Goal: Task Accomplishment & Management: Use online tool/utility

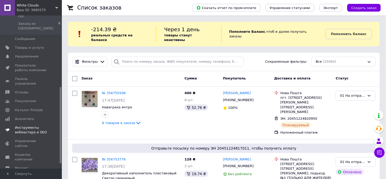
drag, startPoint x: 61, startPoint y: 73, endPoint x: 30, endPoint y: 114, distance: 51.2
click at [24, 108] on span "Каталог ProSale" at bounding box center [29, 110] width 28 height 5
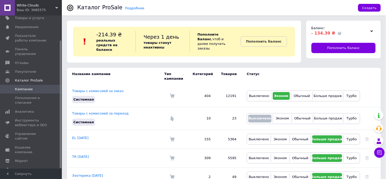
scroll to position [3, 0]
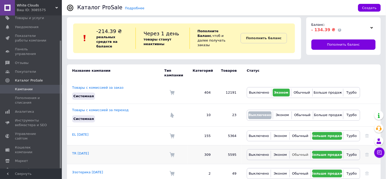
click at [302, 153] on span "Обычный" at bounding box center [300, 155] width 16 height 4
click at [303, 134] on span "Обычный" at bounding box center [300, 136] width 16 height 4
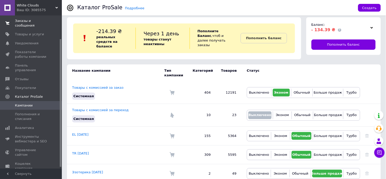
scroll to position [0, 0]
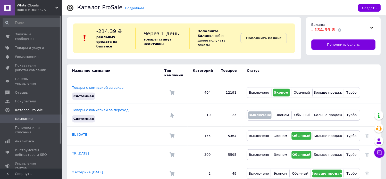
drag, startPoint x: 60, startPoint y: 76, endPoint x: 51, endPoint y: 27, distance: 49.9
click at [61, 29] on div "Заказы и сообщения 0 0 Товары и услуги Уведомления 0 0 Показатели работы компан…" at bounding box center [31, 91] width 62 height 153
click at [19, 34] on span "Заказы и сообщения" at bounding box center [31, 36] width 33 height 9
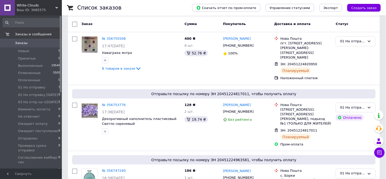
scroll to position [78, 0]
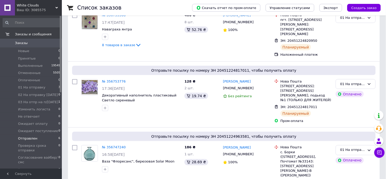
click at [52, 135] on li "Отправлен 6" at bounding box center [31, 138] width 63 height 7
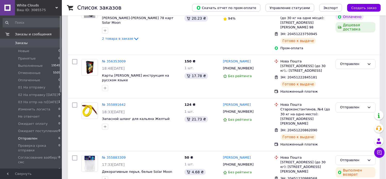
scroll to position [220, 0]
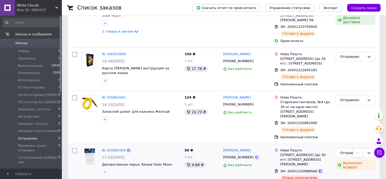
click at [319, 169] on icon at bounding box center [321, 171] width 4 height 4
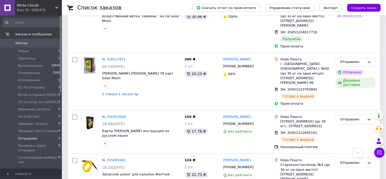
scroll to position [153, 0]
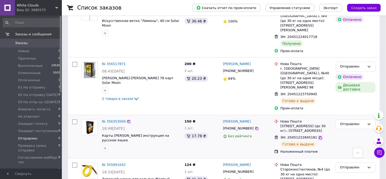
click at [319, 136] on icon at bounding box center [321, 138] width 4 height 4
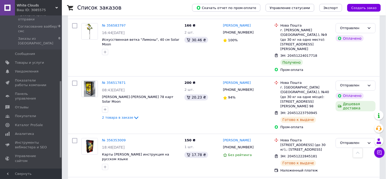
scroll to position [132, 0]
drag, startPoint x: 60, startPoint y: 77, endPoint x: 67, endPoint y: 142, distance: 65.6
click at [67, 142] on div "White Clouds Ваш ID: 3085575 Сайт White Clouds Кабинет покупателя Проверить сос…" at bounding box center [193, 75] width 386 height 418
click at [27, 131] on span "Аналитика" at bounding box center [24, 133] width 19 height 5
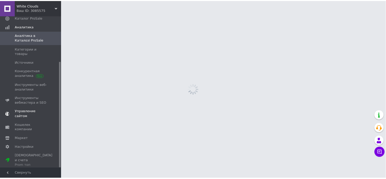
scroll to position [65, 0]
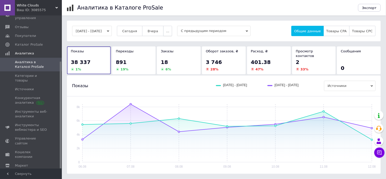
click at [169, 31] on span "..." at bounding box center [167, 31] width 3 height 4
click at [169, 38] on button "Месяц" at bounding box center [157, 41] width 30 height 10
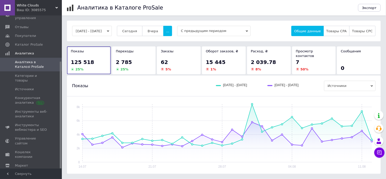
click at [145, 60] on div "2 785" at bounding box center [134, 62] width 36 height 7
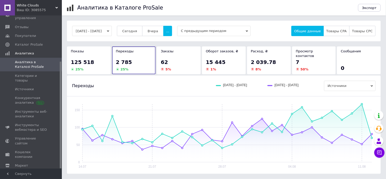
click at [179, 59] on div "62" at bounding box center [179, 62] width 36 height 7
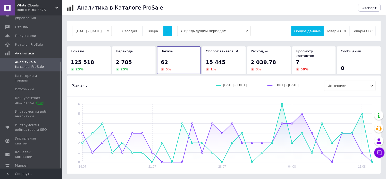
click at [222, 59] on span "15 445" at bounding box center [216, 62] width 20 height 6
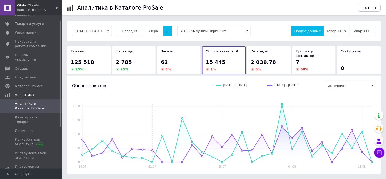
scroll to position [3, 0]
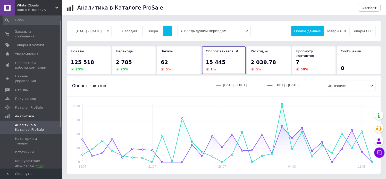
drag, startPoint x: 60, startPoint y: 67, endPoint x: 58, endPoint y: 23, distance: 44.7
click at [60, 22] on div at bounding box center [61, 74] width 2 height 107
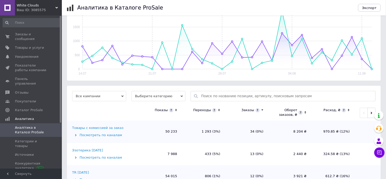
scroll to position [152, 0]
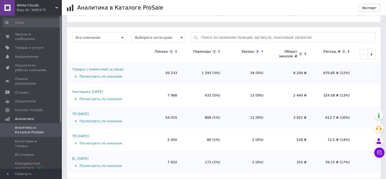
click at [84, 97] on div "Посмотреть по каналам" at bounding box center [105, 99] width 66 height 5
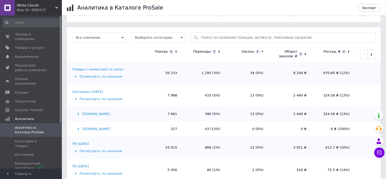
click at [83, 112] on div "Prom.ua" at bounding box center [105, 114] width 66 height 5
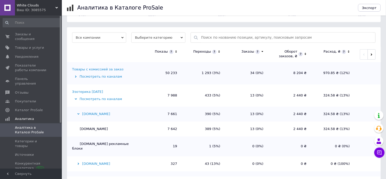
click at [83, 112] on div "Prom.ua" at bounding box center [105, 114] width 66 height 5
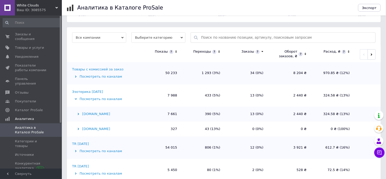
click at [76, 76] on icon at bounding box center [76, 77] width 2 height 2
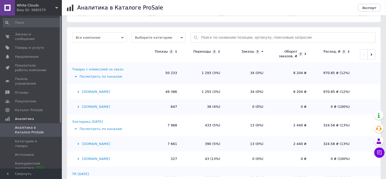
click at [80, 90] on div "Prom.ua" at bounding box center [105, 92] width 66 height 5
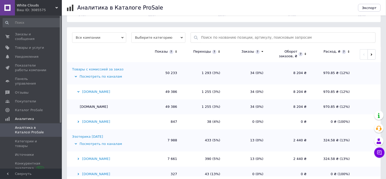
click at [78, 91] on icon at bounding box center [78, 92] width 2 height 2
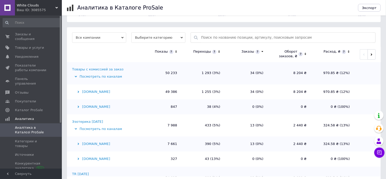
click at [79, 158] on icon at bounding box center [78, 159] width 2 height 2
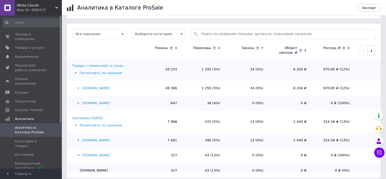
click at [80, 138] on div "Prom.ua" at bounding box center [105, 140] width 66 height 5
click at [79, 139] on icon at bounding box center [78, 140] width 2 height 2
click at [79, 154] on icon at bounding box center [78, 155] width 2 height 2
click at [76, 125] on icon at bounding box center [76, 126] width 2 height 2
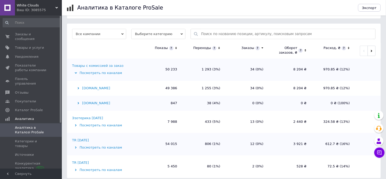
click at [75, 146] on icon at bounding box center [76, 147] width 2 height 2
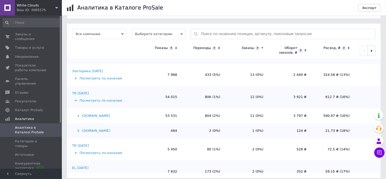
scroll to position [48, 0]
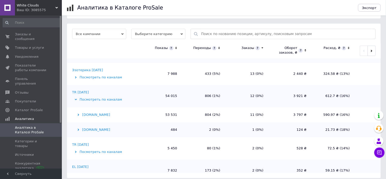
click at [81, 128] on div "Bigl.ua" at bounding box center [105, 130] width 66 height 5
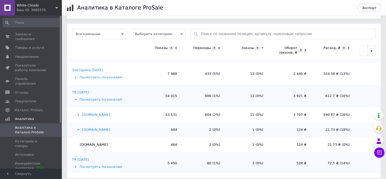
click at [80, 128] on div "Bigl.ua" at bounding box center [105, 130] width 66 height 5
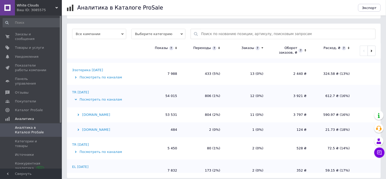
click at [78, 114] on icon at bounding box center [78, 115] width 2 height 2
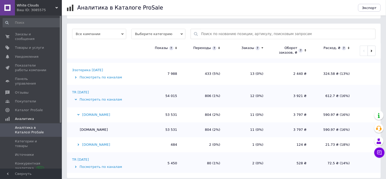
click at [79, 114] on icon at bounding box center [78, 115] width 2 height 2
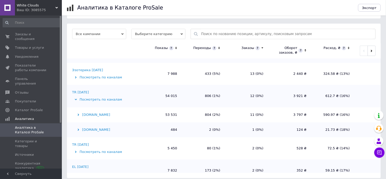
click at [78, 129] on icon at bounding box center [78, 130] width 2 height 2
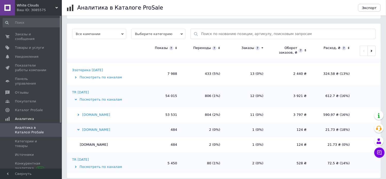
click at [78, 129] on icon at bounding box center [78, 130] width 2 height 2
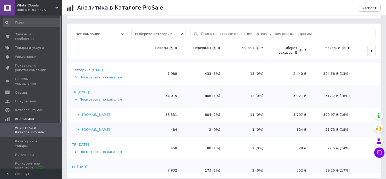
click at [76, 99] on icon at bounding box center [76, 100] width 2 height 2
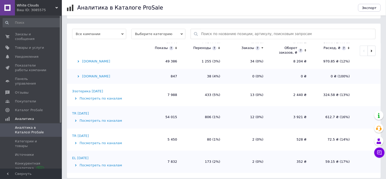
scroll to position [27, 0]
click at [76, 142] on icon at bounding box center [76, 143] width 2 height 2
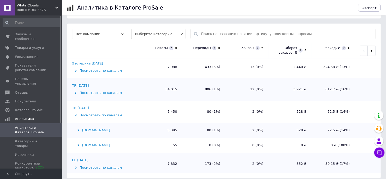
scroll to position [57, 0]
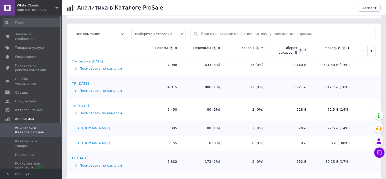
click at [79, 142] on icon at bounding box center [78, 143] width 2 height 2
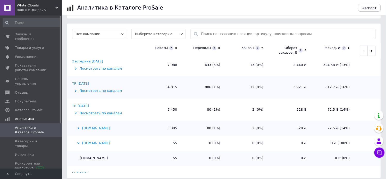
click at [78, 127] on icon at bounding box center [78, 128] width 2 height 2
click at [79, 141] on div "Bigl.ua" at bounding box center [105, 143] width 66 height 5
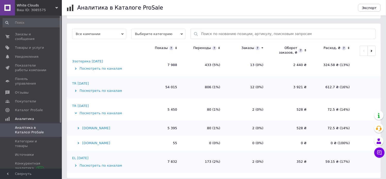
click at [78, 163] on div "Посмотреть по каналам" at bounding box center [105, 165] width 66 height 5
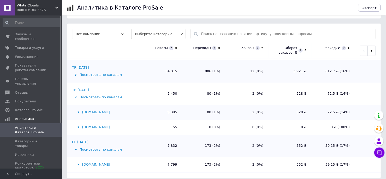
scroll to position [87, 0]
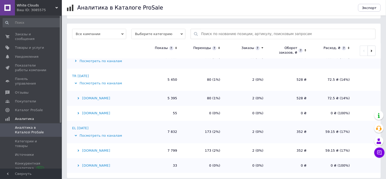
click at [78, 165] on icon at bounding box center [78, 166] width 2 height 2
click at [78, 150] on icon at bounding box center [79, 151] width 2 height 2
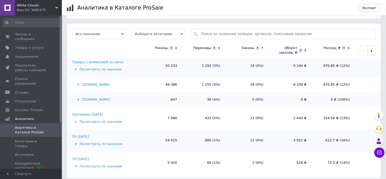
scroll to position [5, 0]
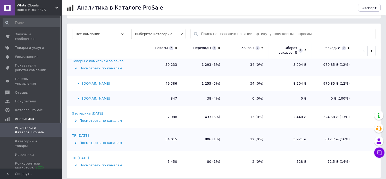
click at [75, 120] on icon at bounding box center [76, 121] width 2 height 2
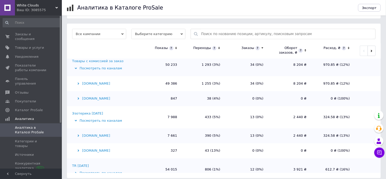
click at [76, 149] on div "Bigl.ua" at bounding box center [105, 151] width 66 height 5
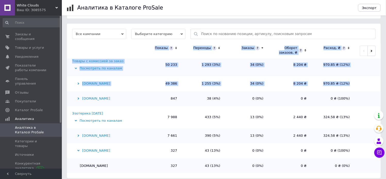
drag, startPoint x: 380, startPoint y: 79, endPoint x: 380, endPoint y: 92, distance: 12.9
click at [385, 99] on div "14.07.2025 - 12.08.2025 Сегодня Вчера ... С предыдущим периодом Общие данные То…" at bounding box center [224, 21] width 324 height 313
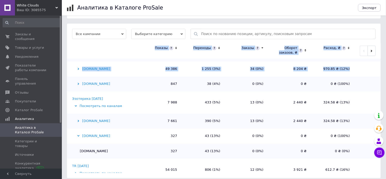
scroll to position [24, 0]
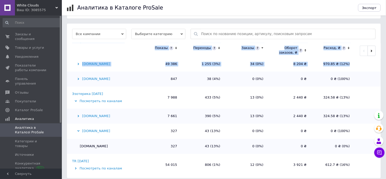
click at [377, 96] on td at bounding box center [368, 98] width 26 height 22
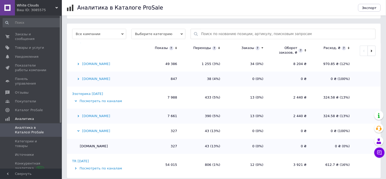
click at [83, 114] on div "Prom.ua" at bounding box center [105, 116] width 66 height 5
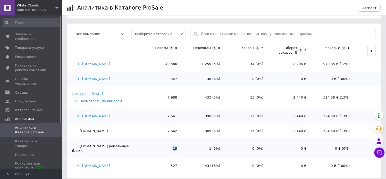
drag, startPoint x: 173, startPoint y: 143, endPoint x: 178, endPoint y: 142, distance: 4.9
click at [178, 142] on td "19" at bounding box center [160, 149] width 43 height 20
click at [17, 63] on span "Показатели работы компании" at bounding box center [31, 67] width 33 height 9
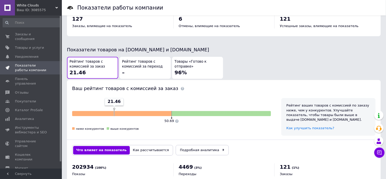
scroll to position [216, 0]
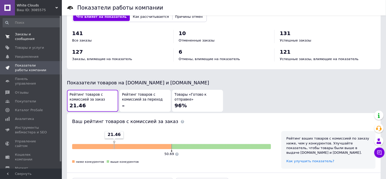
click at [22, 33] on span "Заказы и сообщения" at bounding box center [31, 36] width 33 height 9
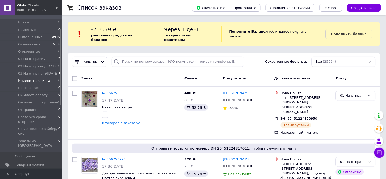
scroll to position [29, 0]
drag, startPoint x: 60, startPoint y: 63, endPoint x: 61, endPoint y: 77, distance: 14.8
click at [61, 77] on div "Заказы и сообщения Заказы 0 Новые 0 Принятые 0 Выполненные 19549 Отмененные 550…" at bounding box center [31, 91] width 62 height 153
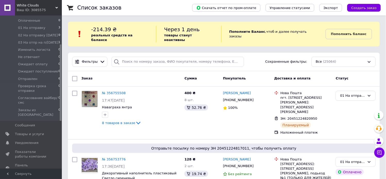
scroll to position [62, 0]
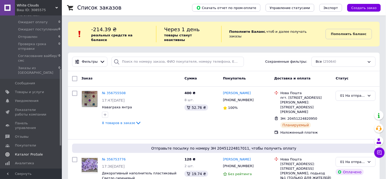
drag, startPoint x: 61, startPoint y: 56, endPoint x: 36, endPoint y: 138, distance: 85.3
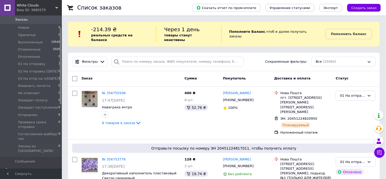
scroll to position [24, 0]
drag, startPoint x: 60, startPoint y: 78, endPoint x: 60, endPoint y: 36, distance: 41.5
click at [60, 36] on div at bounding box center [61, 66] width 2 height 76
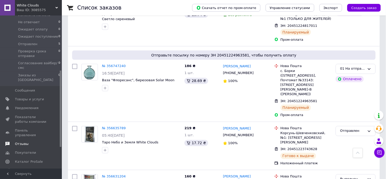
scroll to position [111, 0]
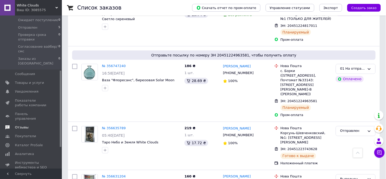
drag, startPoint x: 60, startPoint y: 68, endPoint x: 40, endPoint y: 122, distance: 57.0
click at [60, 123] on div at bounding box center [61, 109] width 2 height 76
click at [29, 150] on link "Аналитика" at bounding box center [31, 154] width 63 height 9
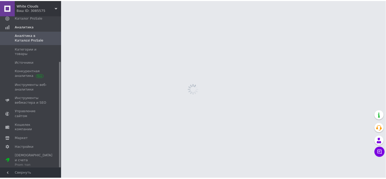
scroll to position [65, 0]
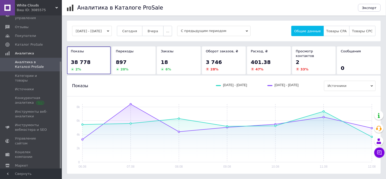
click at [171, 32] on button "..." at bounding box center [167, 31] width 9 height 10
click at [163, 41] on span "Месяц" at bounding box center [157, 41] width 11 height 4
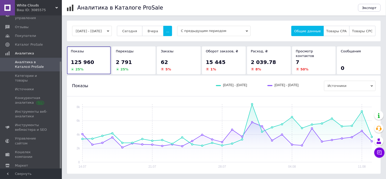
scroll to position [11, 0]
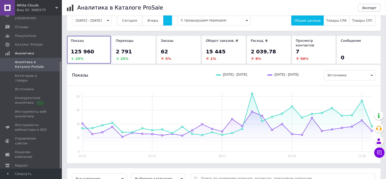
click at [137, 50] on div "2 791 25 %" at bounding box center [134, 54] width 36 height 13
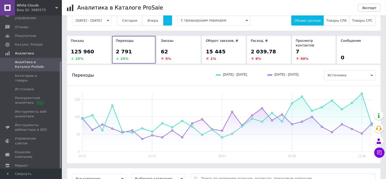
click at [187, 51] on div "62 5 %" at bounding box center [179, 54] width 36 height 13
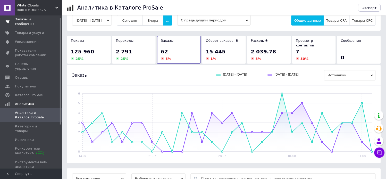
scroll to position [1, 0]
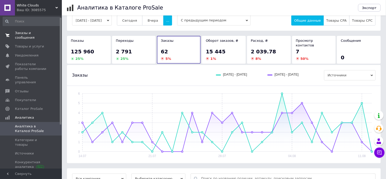
drag, startPoint x: 60, startPoint y: 82, endPoint x: 50, endPoint y: 33, distance: 50.0
click at [58, 34] on div "Заказы и сообщения 0 0 Товары и услуги Уведомления 0 0 Показатели работы компан…" at bounding box center [31, 91] width 62 height 153
click at [22, 34] on span "Заказы и сообщения" at bounding box center [31, 36] width 33 height 9
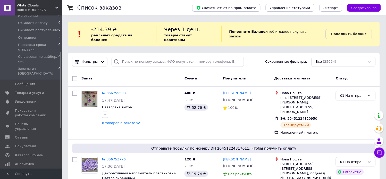
scroll to position [103, 0]
drag, startPoint x: 60, startPoint y: 58, endPoint x: 61, endPoint y: 109, distance: 51.1
click at [61, 109] on div at bounding box center [61, 105] width 2 height 76
click at [24, 88] on span "Товары и услуги" at bounding box center [29, 90] width 29 height 5
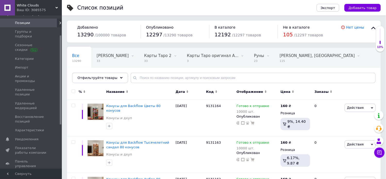
scroll to position [34, 0]
drag, startPoint x: 60, startPoint y: 77, endPoint x: 63, endPoint y: 46, distance: 31.3
click at [20, 65] on span "Импорт" at bounding box center [21, 67] width 13 height 5
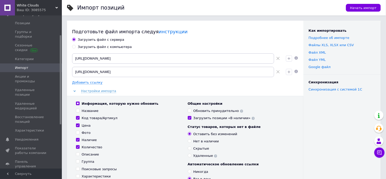
click at [87, 46] on div "Загрузить файл с компьютера" at bounding box center [105, 47] width 54 height 5
click at [76, 46] on input "Загрузить файл с компьютера" at bounding box center [73, 46] width 3 height 3
radio input "true"
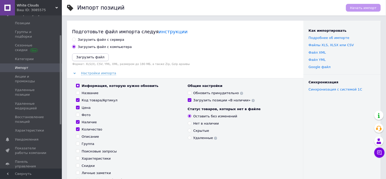
click at [90, 57] on icon "Загрузить файл" at bounding box center [90, 57] width 28 height 4
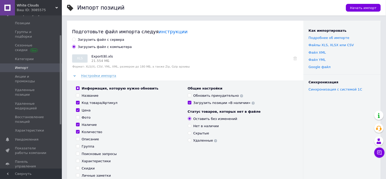
click at [92, 139] on div "Описание" at bounding box center [90, 139] width 17 height 5
click at [79, 139] on input "Описание" at bounding box center [77, 138] width 3 height 3
checkbox input "true"
click at [218, 96] on div "Обновить принудительно" at bounding box center [219, 95] width 50 height 5
click at [191, 96] on input "Обновить принудительно" at bounding box center [189, 95] width 3 height 3
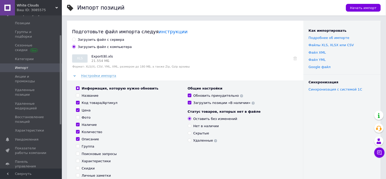
checkbox input "true"
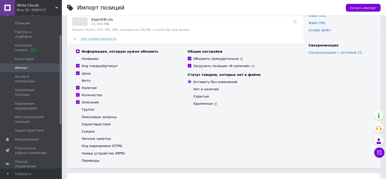
scroll to position [69, 0]
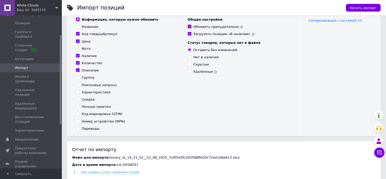
click at [82, 128] on div "Переводы" at bounding box center [91, 128] width 18 height 5
click at [79, 128] on input "Переводы" at bounding box center [77, 128] width 3 height 3
checkbox input "true"
click at [365, 8] on span "Начать импорт" at bounding box center [363, 8] width 27 height 4
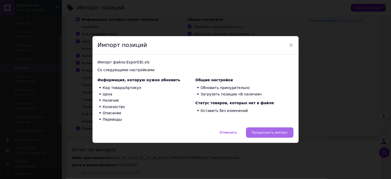
click at [267, 132] on span "Продолжить импорт" at bounding box center [270, 132] width 36 height 4
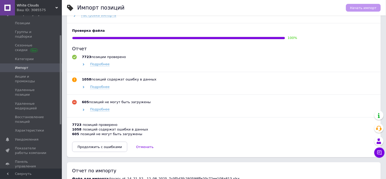
scroll to position [226, 0]
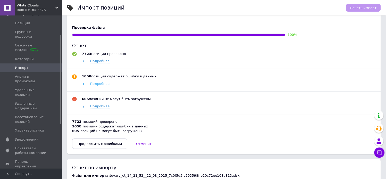
click at [104, 85] on span "Подробнее" at bounding box center [99, 84] width 19 height 4
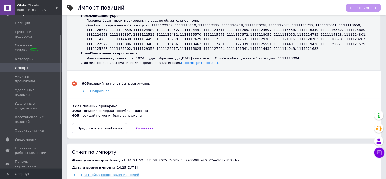
scroll to position [355, 0]
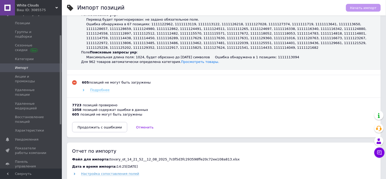
click at [102, 81] on div "605 позиций не могут быть загружены Подробнее" at bounding box center [224, 89] width 304 height 18
click at [102, 88] on span "Подробнее" at bounding box center [99, 90] width 19 height 4
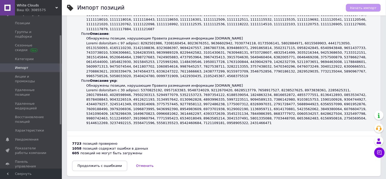
scroll to position [652, 0]
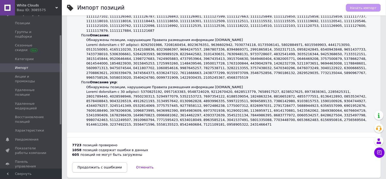
click at [106, 162] on button "Продолжить с ошибками" at bounding box center [99, 167] width 55 height 10
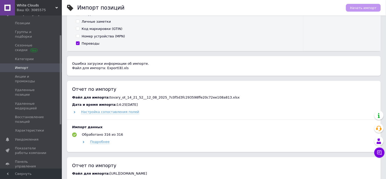
scroll to position [159, 0]
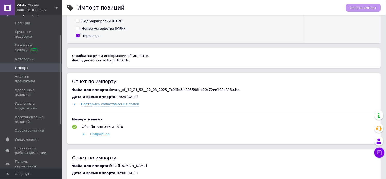
click at [103, 135] on span "Подробнее" at bounding box center [99, 134] width 19 height 4
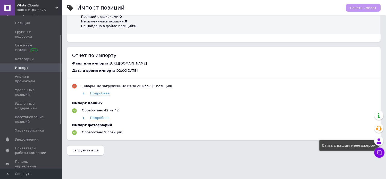
scroll to position [317, 0]
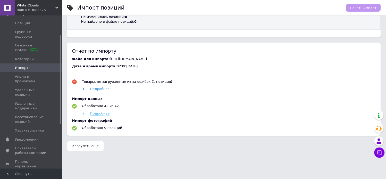
click at [98, 116] on span "Подробнее" at bounding box center [99, 113] width 19 height 4
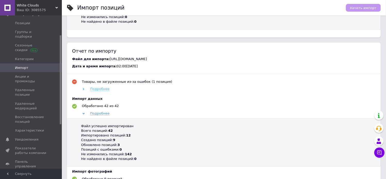
click at [99, 91] on span "Подробнее" at bounding box center [99, 89] width 19 height 4
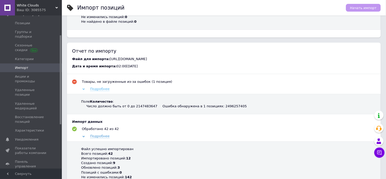
click at [98, 91] on span "Подробнее" at bounding box center [99, 89] width 19 height 4
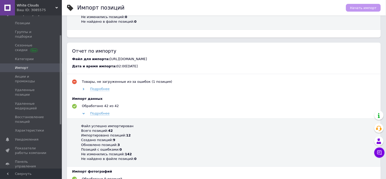
click at [90, 116] on div "Подробнее" at bounding box center [228, 113] width 295 height 5
click at [84, 115] on icon at bounding box center [84, 113] width 2 height 2
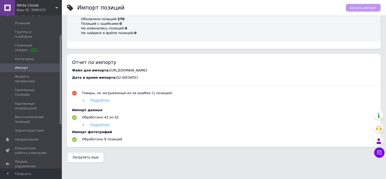
scroll to position [331, 0]
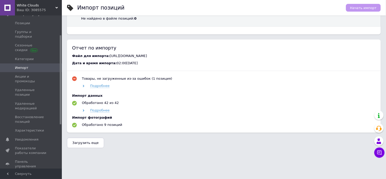
click at [90, 142] on span "Загрузить еще" at bounding box center [85, 143] width 26 height 4
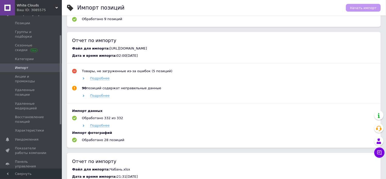
scroll to position [442, 0]
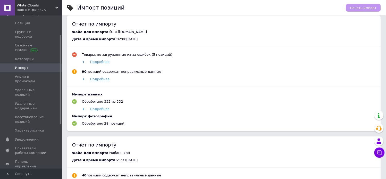
click at [99, 111] on span "Подробнее" at bounding box center [99, 109] width 19 height 4
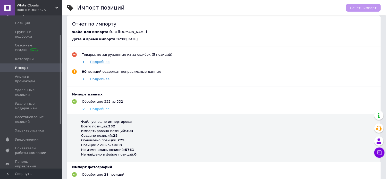
click at [93, 111] on span "Подробнее" at bounding box center [99, 109] width 19 height 4
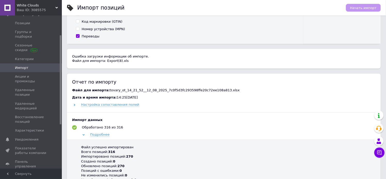
scroll to position [163, 0]
